Goal: Task Accomplishment & Management: Complete application form

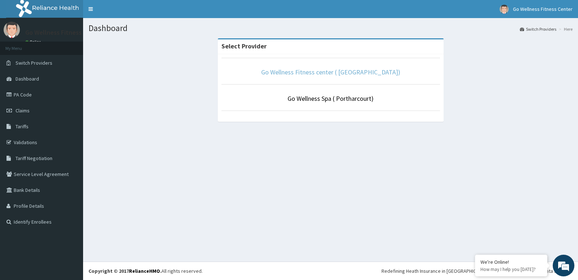
click at [329, 73] on link "Go Wellness Fitness center ( [GEOGRAPHIC_DATA])" at bounding box center [330, 72] width 139 height 8
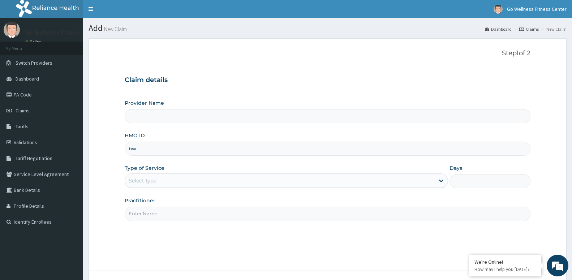
type input "bwk"
type input "Go Wellness Fitness center ( [GEOGRAPHIC_DATA])"
type input "1"
type input "b"
type input "BWK/10002/A"
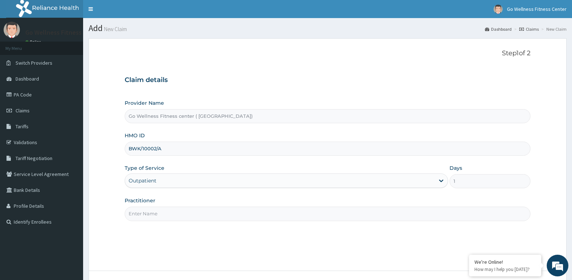
click at [208, 211] on input "Practitioner" at bounding box center [328, 214] width 406 height 14
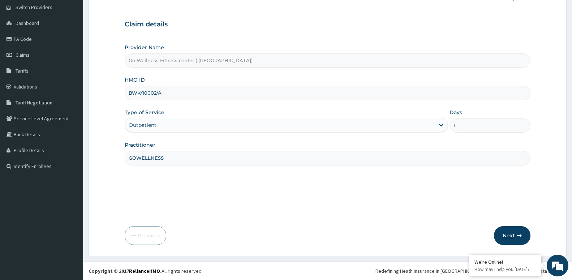
type input "GOWELLNESS"
click at [519, 237] on icon "button" at bounding box center [518, 235] width 5 height 5
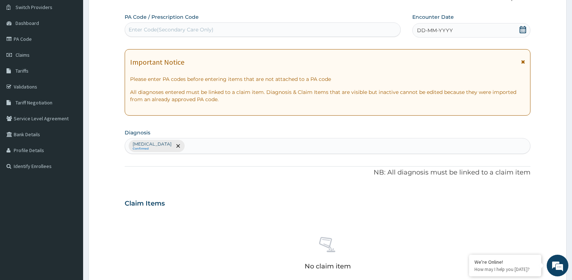
click at [161, 30] on div "Enter Code(Secondary Care Only)" at bounding box center [171, 29] width 85 height 7
type input "PA/38B992"
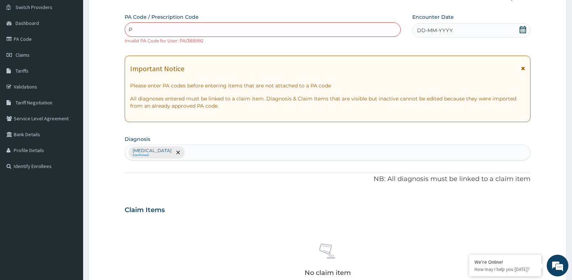
type input "PA"
